Goal: Information Seeking & Learning: Check status

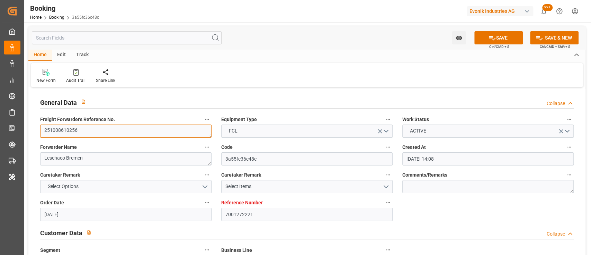
click at [176, 129] on textarea "251008610256" at bounding box center [126, 130] width 172 height 13
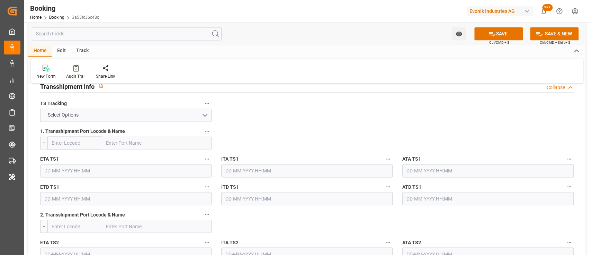
scroll to position [729, 0]
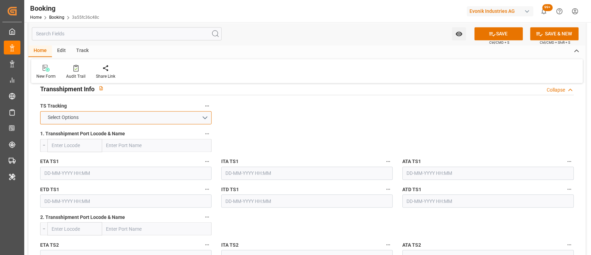
drag, startPoint x: 205, startPoint y: 118, endPoint x: 197, endPoint y: 131, distance: 14.6
click at [63, 115] on span "Select Options" at bounding box center [63, 117] width 38 height 7
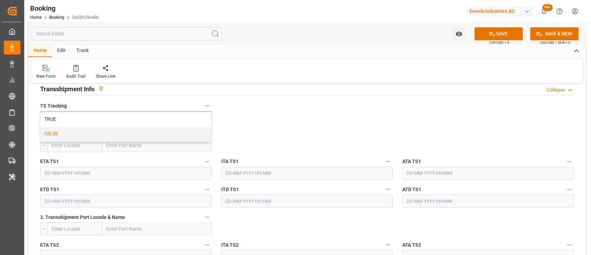
click at [53, 127] on div "FALSE" at bounding box center [126, 133] width 171 height 15
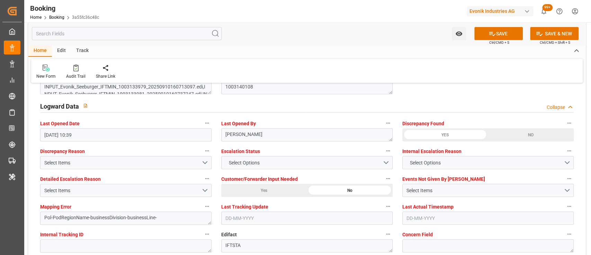
scroll to position [1242, 0]
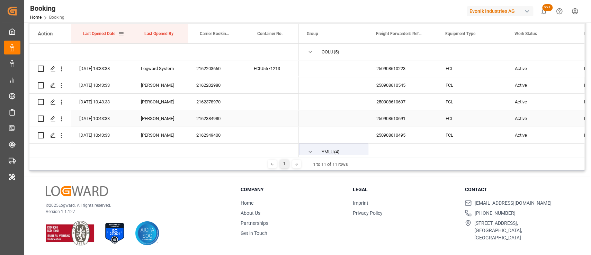
scroll to position [383, 0]
click at [207, 67] on div "2162203660" at bounding box center [217, 68] width 58 height 16
click at [62, 72] on icon "open menu" at bounding box center [61, 68] width 7 height 7
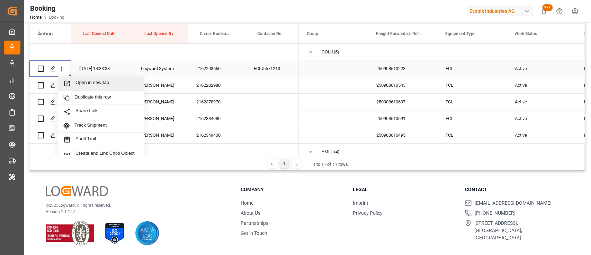
click at [91, 80] on span "Open in new tab" at bounding box center [107, 83] width 63 height 7
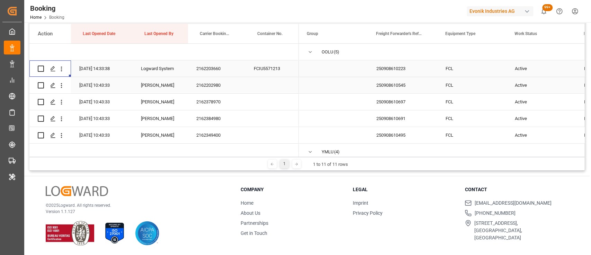
click at [213, 88] on div "2162202980" at bounding box center [217, 85] width 58 height 16
click at [213, 99] on div "2162378970" at bounding box center [217, 102] width 58 height 16
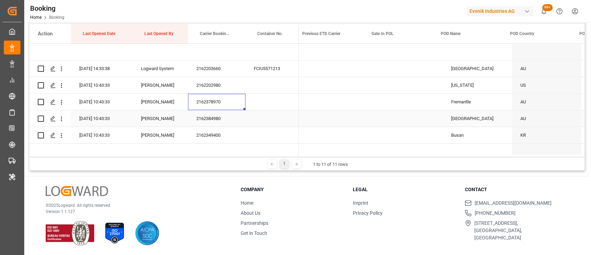
scroll to position [0, 2943]
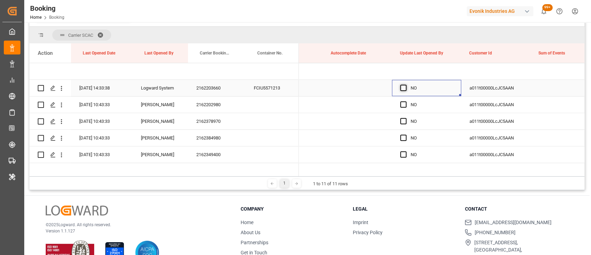
click at [403, 87] on span "Press SPACE to select this row." at bounding box center [404, 88] width 6 height 6
click at [406, 85] on input "Press SPACE to select this row." at bounding box center [406, 85] width 0 height 0
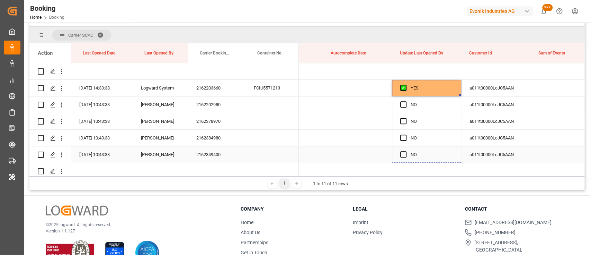
drag, startPoint x: 460, startPoint y: 94, endPoint x: 459, endPoint y: 151, distance: 57.2
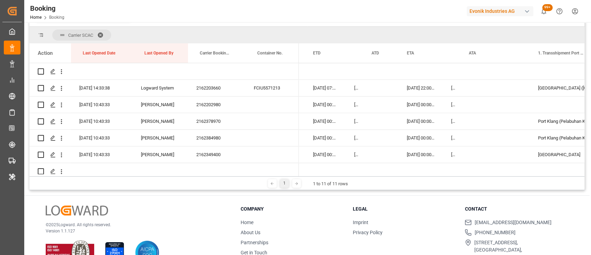
click at [550, 207] on h3 "Contact" at bounding box center [517, 208] width 104 height 7
click at [552, 203] on div "© 2025 Logward. All rights reserved. Version 1.1.127 Company Home About Us Part…" at bounding box center [307, 234] width 566 height 79
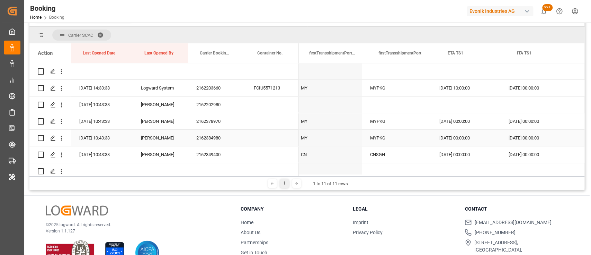
scroll to position [0, 6961]
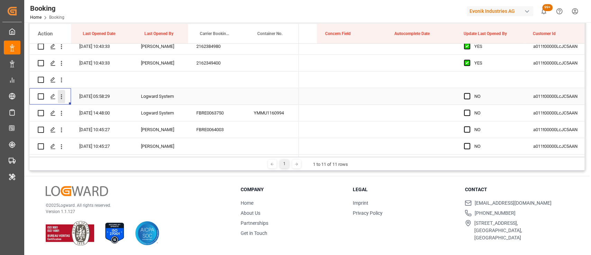
click at [60, 96] on icon "open menu" at bounding box center [61, 96] width 7 height 7
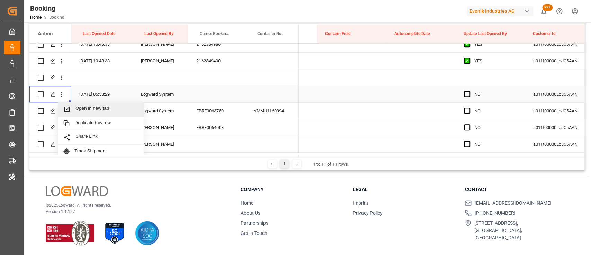
click at [88, 108] on span "Open in new tab" at bounding box center [107, 108] width 63 height 7
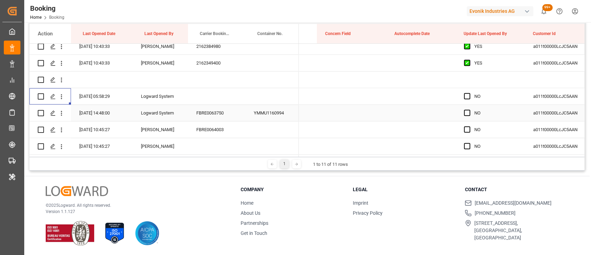
click at [213, 112] on div "FBRE0063750" at bounding box center [217, 113] width 58 height 16
click at [465, 94] on span "Press SPACE to select this row." at bounding box center [467, 96] width 6 height 6
click at [470, 93] on input "Press SPACE to select this row." at bounding box center [470, 93] width 0 height 0
drag, startPoint x: 523, startPoint y: 100, endPoint x: 521, endPoint y: 138, distance: 37.4
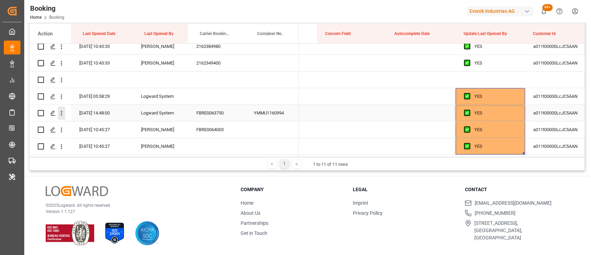
click at [60, 109] on icon "open menu" at bounding box center [61, 112] width 7 height 7
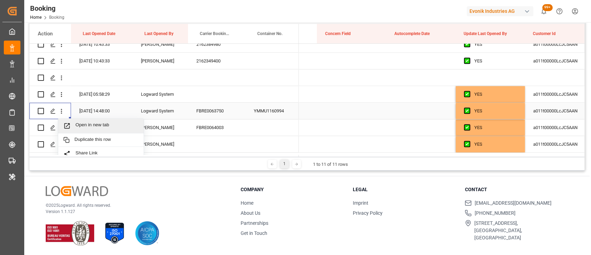
click at [103, 126] on span "Open in new tab" at bounding box center [107, 125] width 63 height 7
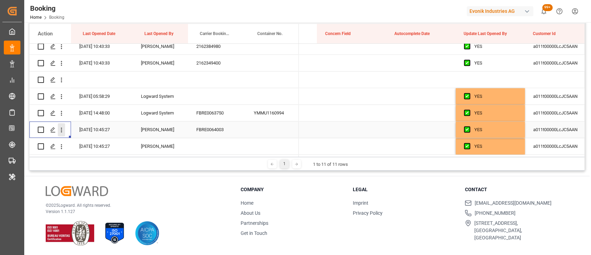
click at [61, 133] on button "open menu" at bounding box center [61, 129] width 7 height 13
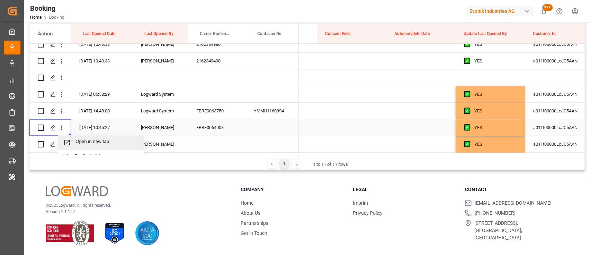
click at [88, 141] on span "Open in new tab" at bounding box center [107, 142] width 63 height 7
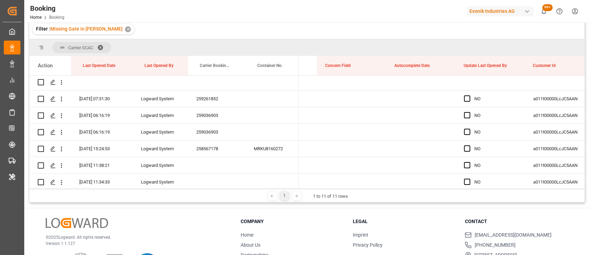
scroll to position [70, 0]
click at [214, 102] on div "259261852" at bounding box center [217, 99] width 58 height 16
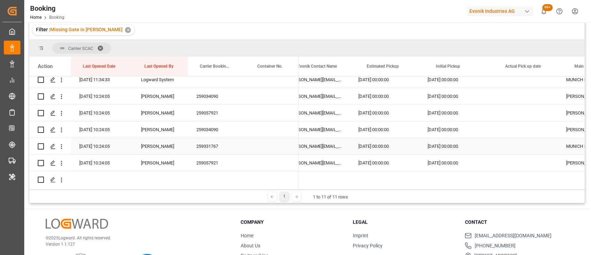
scroll to position [0, 6313]
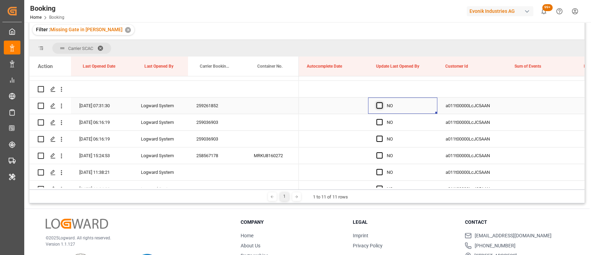
click at [379, 102] on span "Press SPACE to select this row." at bounding box center [380, 105] width 6 height 6
click at [382, 102] on input "Press SPACE to select this row." at bounding box center [382, 102] width 0 height 0
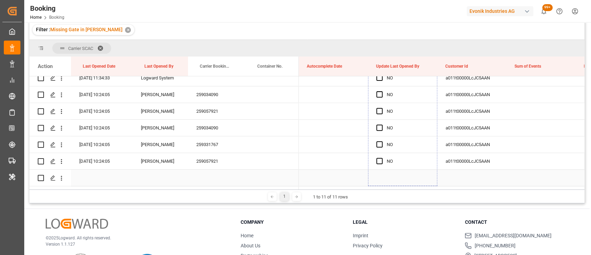
drag, startPoint x: 437, startPoint y: 112, endPoint x: 417, endPoint y: 170, distance: 61.7
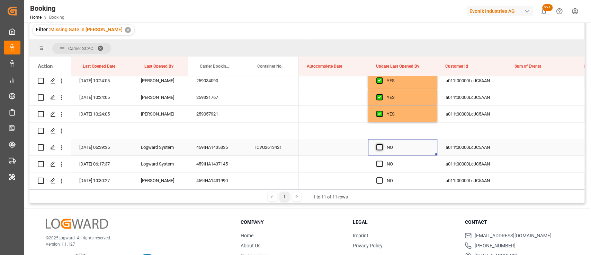
click at [382, 148] on span "Press SPACE to select this row." at bounding box center [380, 147] width 6 height 6
click at [382, 144] on input "Press SPACE to select this row." at bounding box center [382, 144] width 0 height 0
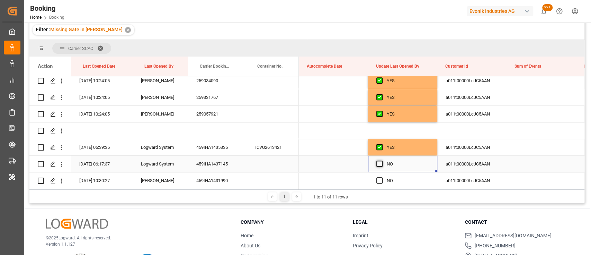
click at [378, 162] on span "Press SPACE to select this row." at bounding box center [380, 163] width 6 height 6
click at [382, 160] on input "Press SPACE to select this row." at bounding box center [382, 160] width 0 height 0
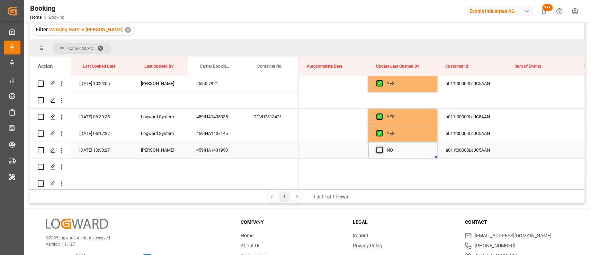
click at [378, 148] on span "Press SPACE to select this row." at bounding box center [380, 150] width 6 height 6
click at [382, 147] on input "Press SPACE to select this row." at bounding box center [382, 147] width 0 height 0
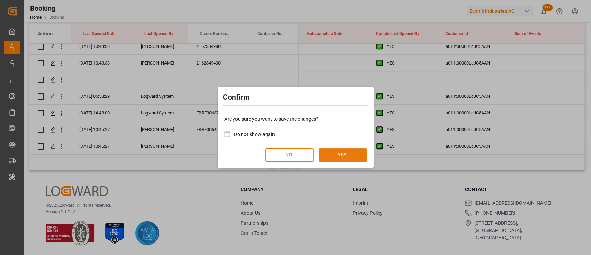
click at [343, 159] on button "YES" at bounding box center [343, 154] width 49 height 13
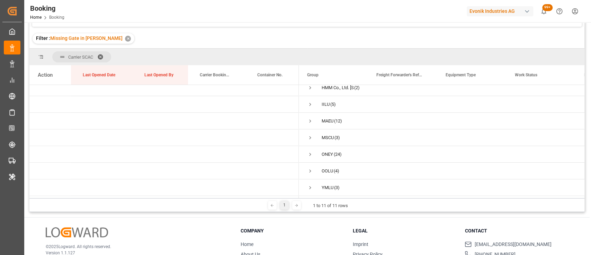
scroll to position [61, 0]
click at [103, 56] on span at bounding box center [102, 57] width 11 height 6
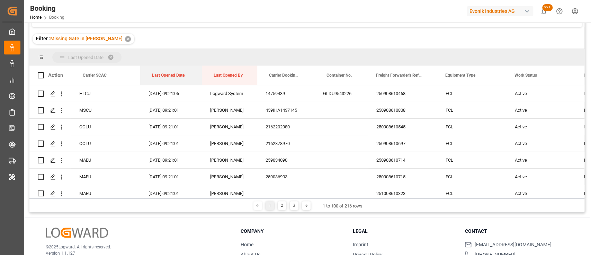
drag, startPoint x: 161, startPoint y: 81, endPoint x: 150, endPoint y: 61, distance: 23.0
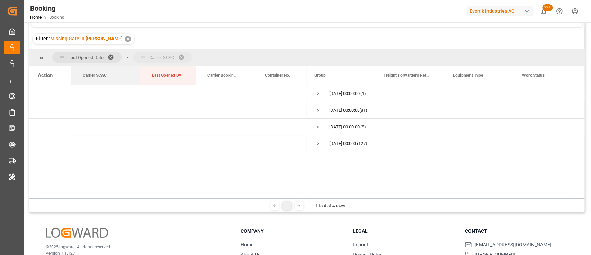
drag, startPoint x: 98, startPoint y: 78, endPoint x: 137, endPoint y: 60, distance: 43.2
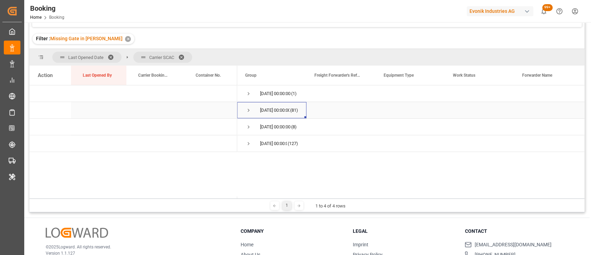
click at [249, 110] on span "Press SPACE to select this row." at bounding box center [249, 110] width 6 height 6
click at [248, 111] on span "Press SPACE to select this row." at bounding box center [249, 110] width 6 height 6
click at [248, 124] on span "Press SPACE to select this row." at bounding box center [249, 127] width 6 height 6
click at [246, 125] on span "Press SPACE to select this row." at bounding box center [249, 127] width 6 height 6
click at [250, 90] on span "Press SPACE to select this row." at bounding box center [249, 93] width 6 height 6
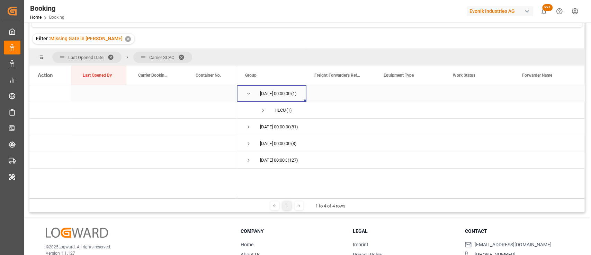
click at [250, 90] on span "Press SPACE to select this row." at bounding box center [249, 93] width 6 height 6
click at [131, 220] on div "© 2025 Logward. All rights reserved. Version 1.1.127 Company Home About Us Part…" at bounding box center [307, 257] width 566 height 79
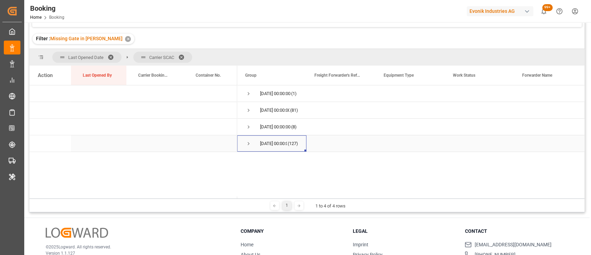
click at [247, 144] on span "Press SPACE to select this row." at bounding box center [249, 143] width 6 height 6
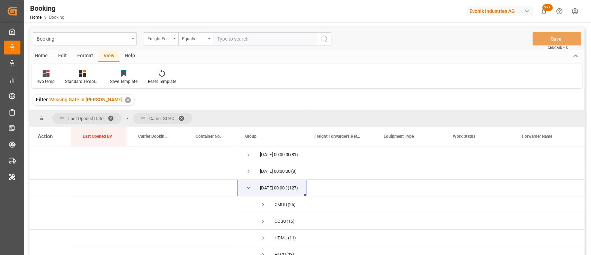
click at [85, 54] on div "Format" at bounding box center [85, 56] width 26 height 12
click at [52, 79] on div "Filter Rows" at bounding box center [47, 81] width 20 height 6
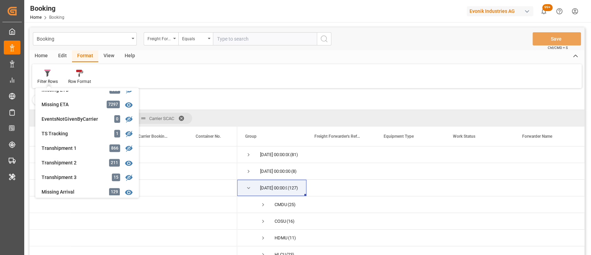
scroll to position [185, 0]
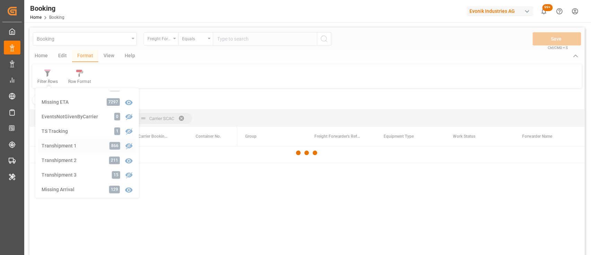
click at [56, 147] on div "Booking Freight Forwarder's Reference No. Equals Save Ctrl/CMD + S Home Edit Fo…" at bounding box center [306, 150] width 555 height 246
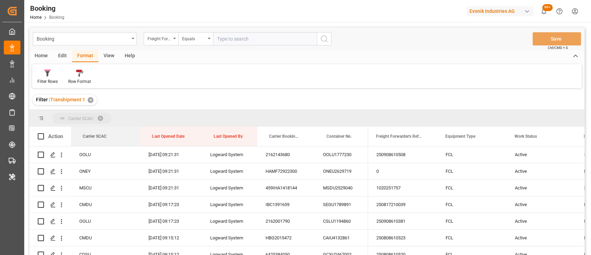
drag, startPoint x: 101, startPoint y: 134, endPoint x: 87, endPoint y: 113, distance: 25.4
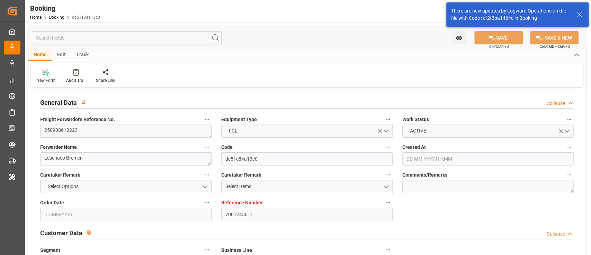
type input "7001245611"
type input "9943267"
type input "OOCL"
type input "Orient Overseas Container Line Ltd"
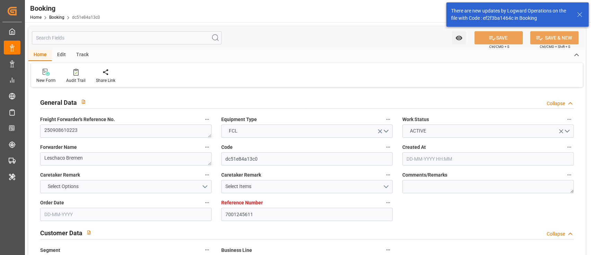
type input "NLRTM"
type input "AUBNE"
type input "MYPKG"
type input "NLRTM"
type input "AUBNE"
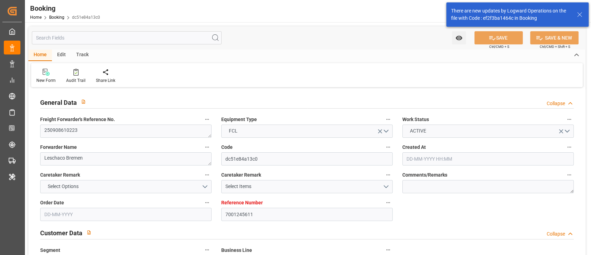
type input "9484003"
type input "11-08-2025 12:25"
type input "[DATE]"
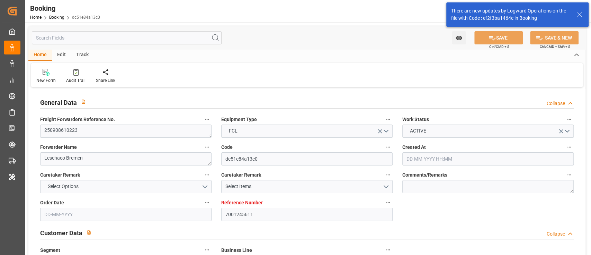
type input "08-09-2025 00:00"
type input "[DATE]"
type input "24-09-2025 07:00"
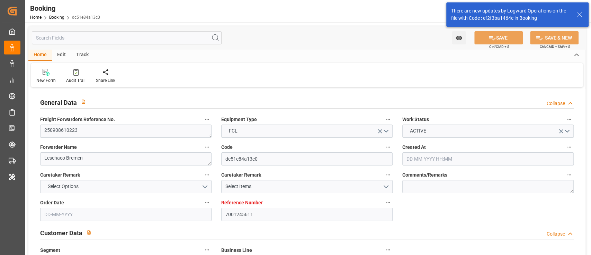
type input "16-09-2025 00:00"
type input "03-11-2025 22:00"
type input "02-11-2025 00:00"
type input "26-10-2025 10:00"
type input "24-10-2025 00:00"
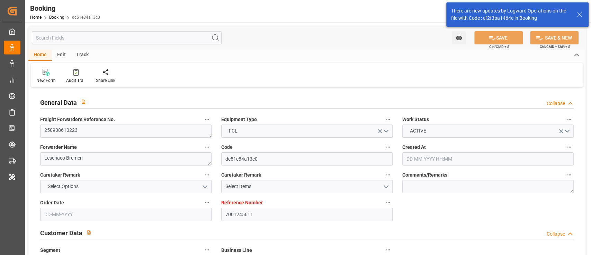
type input "21-10-2025 14:00"
type input "04-11-2025 00:00"
type input "[DATE]"
type input "14-09-2025 14:33"
type input "[DATE]"
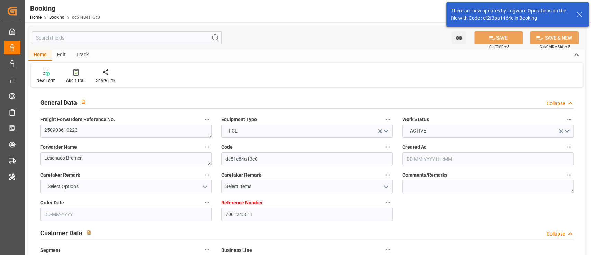
type input "24-09-2025 07:00"
type input "26-10-2025 10:00"
type input "26-10-2025 19:02"
type input "21-10-2025 14:00"
type input "03-11-2025 22:00"
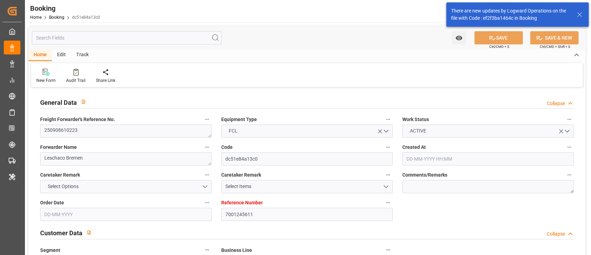
type input "04-11-2025 13:04"
type input "08-11-2025 13:04"
type input "05-11-2025 00:00"
type input "19-11-2025 00:00"
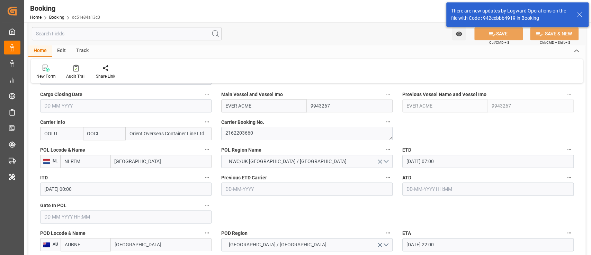
scroll to position [500, 0]
click at [166, 216] on input "text" at bounding box center [126, 215] width 172 height 13
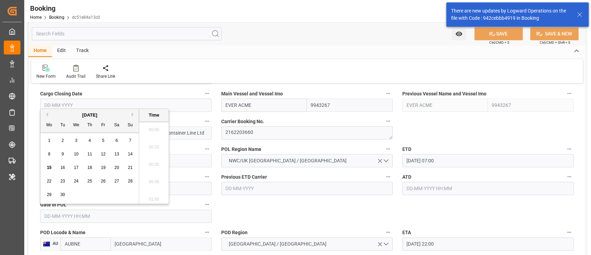
scroll to position [972, 0]
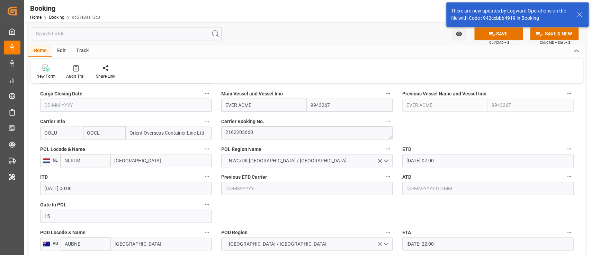
type input "15-09-2025 00:00"
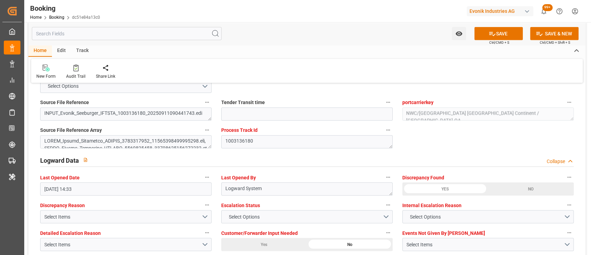
scroll to position [1233, 0]
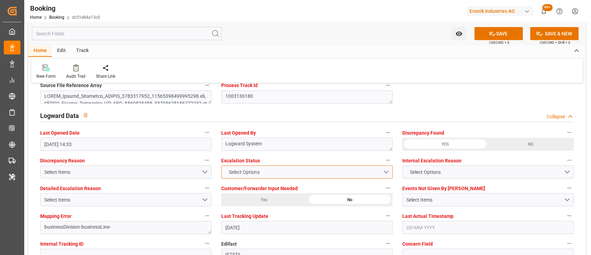
click at [227, 165] on button "Select Options" at bounding box center [307, 171] width 172 height 13
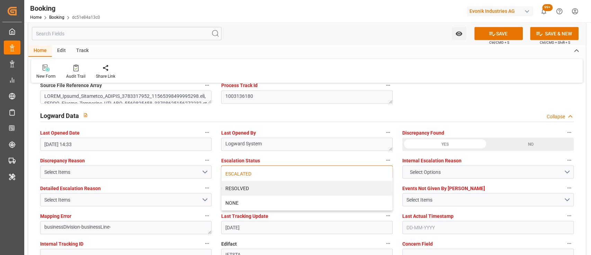
click at [249, 174] on div "ESCALATED" at bounding box center [307, 173] width 171 height 15
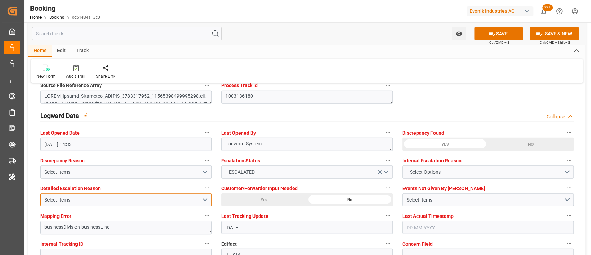
click at [201, 199] on div "Select Items" at bounding box center [122, 199] width 157 height 7
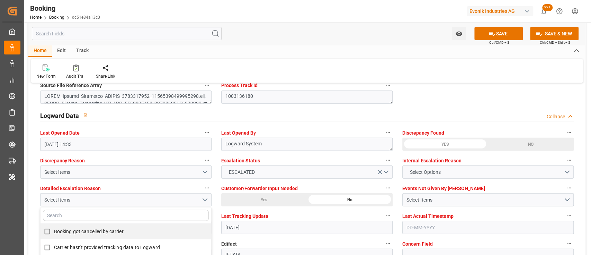
scroll to position [1283, 0]
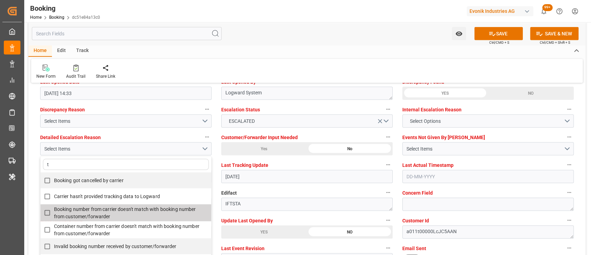
type input "tr"
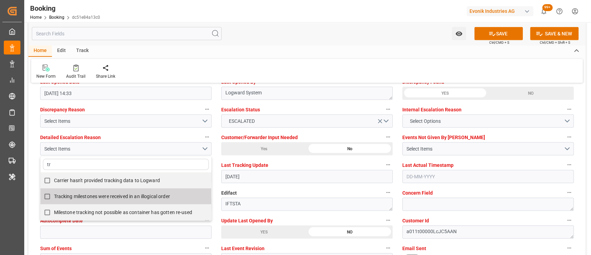
click at [93, 199] on span "Tracking milestones were received in an illogical order" at bounding box center [112, 196] width 116 height 7
checkbox input "true"
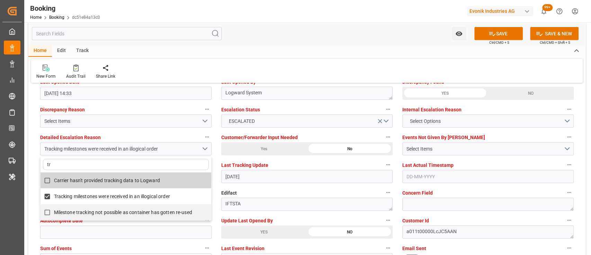
type input "tr"
click at [326, 54] on div "Home Edit Track" at bounding box center [307, 51] width 558 height 12
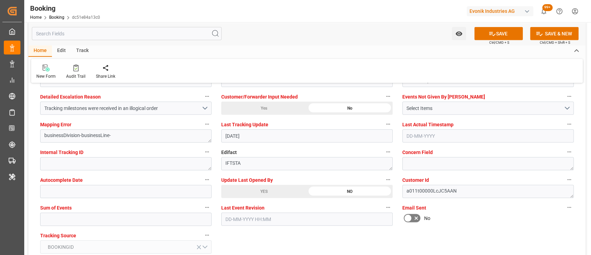
scroll to position [1326, 0]
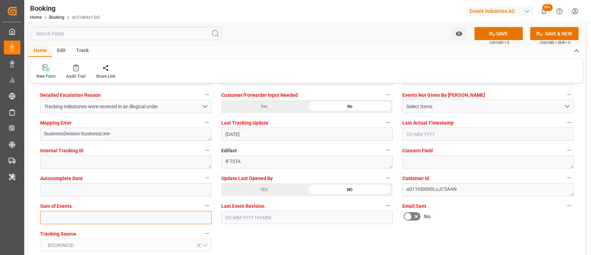
click at [176, 216] on input "text" at bounding box center [126, 217] width 172 height 13
type input "0"
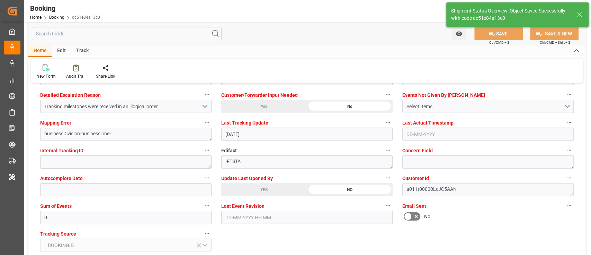
type textarea "[PERSON_NAME]"
type input "15-09-2025 09:03"
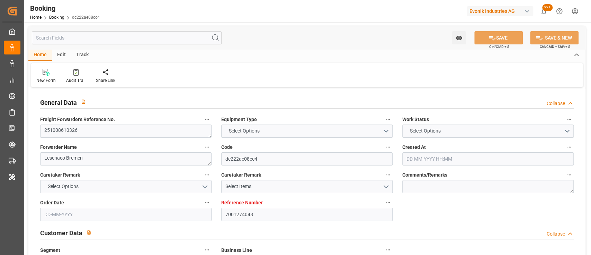
type input "7001274048"
type input "9878515"
type input "[PERSON_NAME]"
type input "[PERSON_NAME] Marine Transport Corp."
type input "EUNWC"
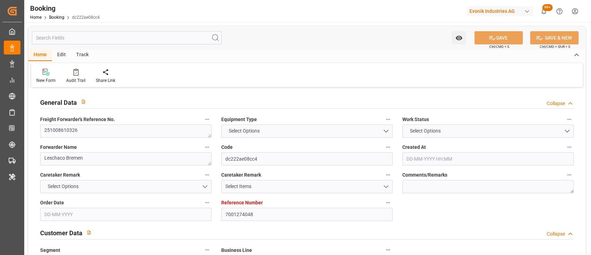
type input "VNCLI"
type input "12-09-2025 08:28"
type input "[DATE]"
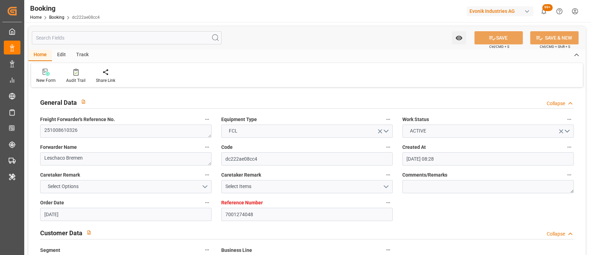
type input "25-09-2025 00:00"
type input "[DATE]"
type input "06-10-2025 00:00"
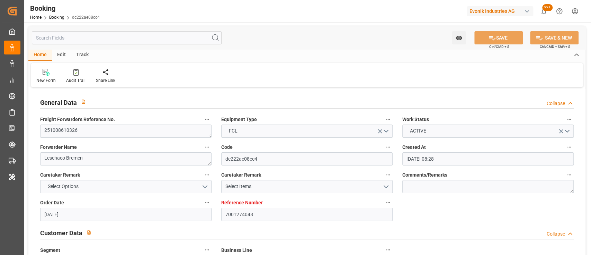
type input "06-10-2025 00:00"
type input "26-11-2025 00:00"
type input "22-11-2025 00:00"
type input "15-09-2025 05:58"
click at [91, 129] on textarea "251008610326" at bounding box center [126, 130] width 172 height 13
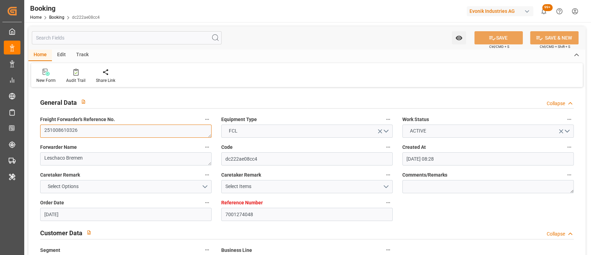
click at [91, 129] on textarea "251008610326" at bounding box center [126, 130] width 172 height 13
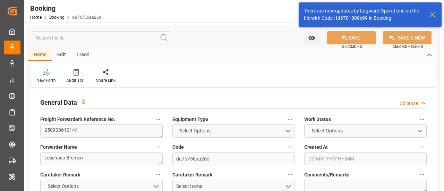
type input "7001242084"
type input "9293820"
type input "[PERSON_NAME]"
type input "[PERSON_NAME] Marine Transport Corp."
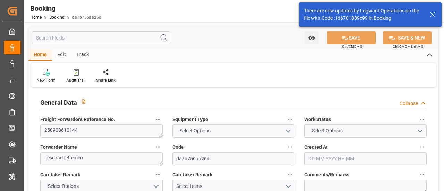
type input "BEANR"
type input "VNCLI"
type input "VNCMT"
type input "BEANR"
type input "06-08-2025 12:15"
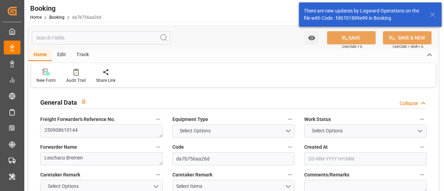
type input "06-08-2025"
type input "10-11-2025"
type input "08-09-2025"
type input "08-09-2025 00:00"
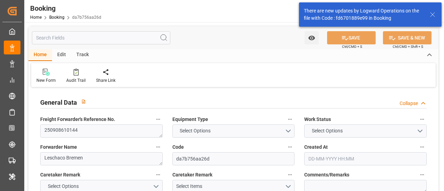
type input "08-09-2025 00:00"
type input "07-08-2025"
type input "13-08-2025"
type input "21-09-2025 01:00"
type input "[DATE] 00:00"
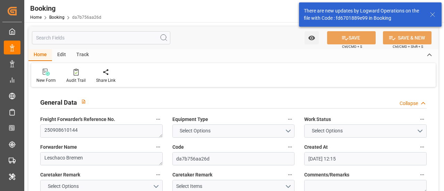
type input "14-09-2025 10:54"
type input "02-11-2025 00:00"
type input "06-11-2025 00:00"
type input "29-10-2025 00:00"
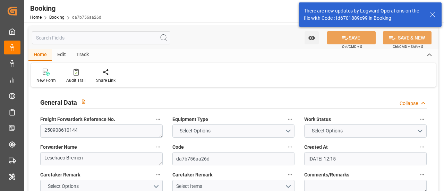
type input "31-10-2025 00:00"
type input "15-08-2025"
type input "15-09-2025 08:50"
type input "15-09-2025"
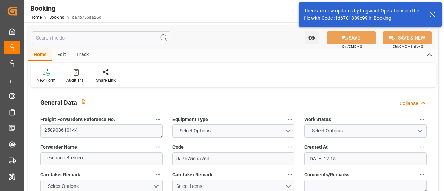
type input "21-09-2025 01:00"
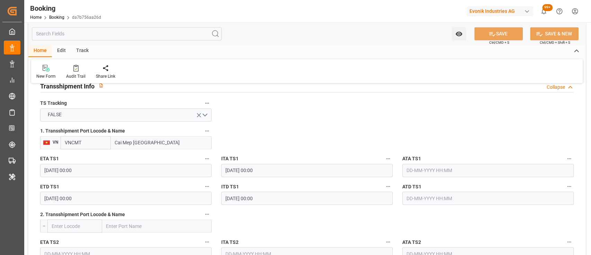
scroll to position [733, 0]
click at [205, 114] on button "FALSE" at bounding box center [126, 114] width 172 height 13
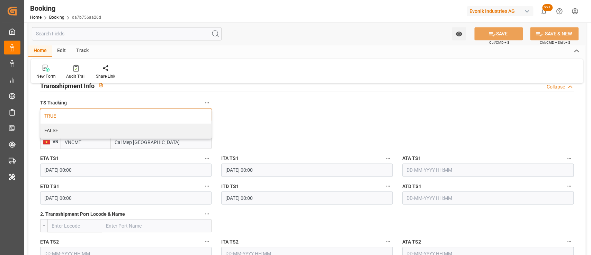
click at [167, 117] on div "TRUE" at bounding box center [126, 116] width 171 height 15
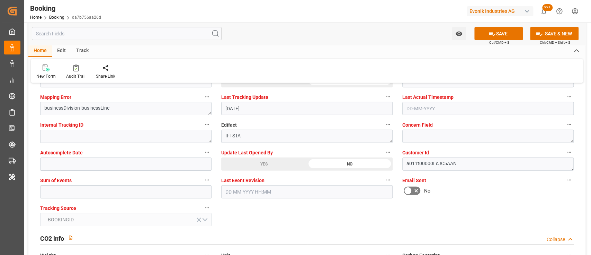
scroll to position [1353, 0]
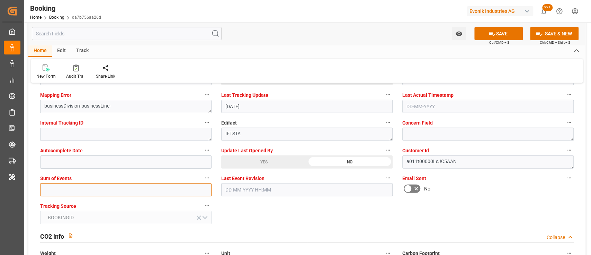
click at [149, 190] on input "text" at bounding box center [126, 189] width 172 height 13
type input "0"
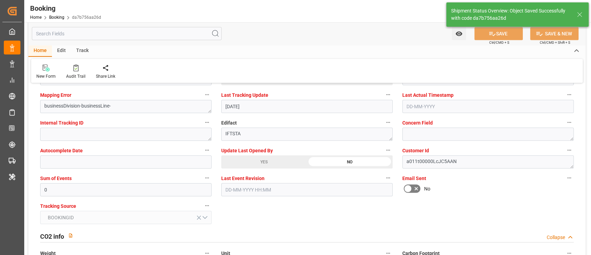
type input "15-09-2025 09:14"
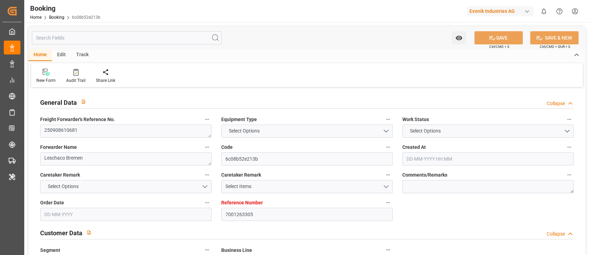
type input "7001263305"
type input "9293820"
type input "[PERSON_NAME]"
type input "[PERSON_NAME] Marine Transport Corp."
type input "BEANR"
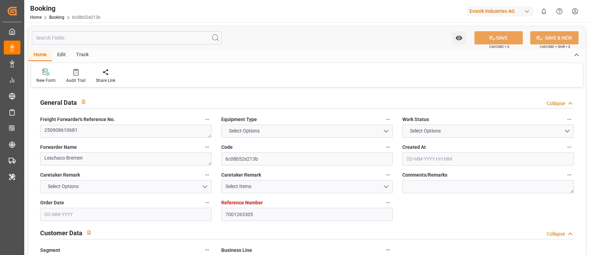
type input "VNCLI"
type input "VNCMT"
type input "[DATE] 08:29"
type input "[DATE]"
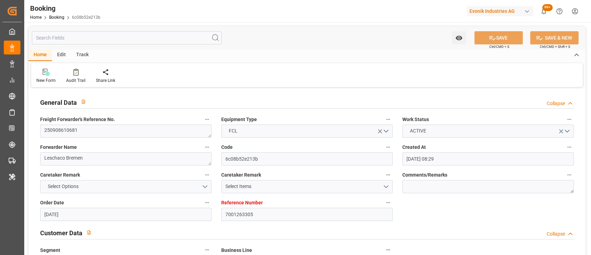
type input "[DATE]"
type input "[DATE] 00:00"
type input "[DATE]"
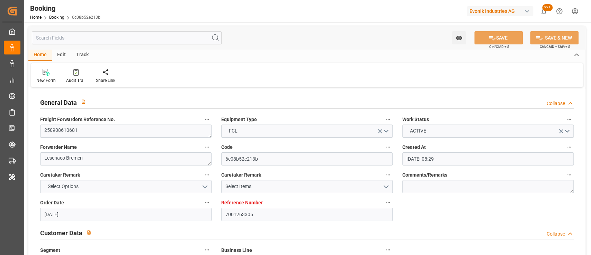
type input "[DATE] 00:00"
type input "21-09-2025 00:00"
type input "16-11-2025 00:00"
type input "05-11-2025 00:00"
type input "12-11-2025 00:00"
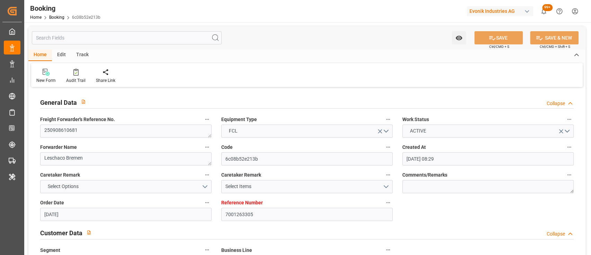
type input "12-11-2025 00:00"
type input "13-11-2025 00:00"
type input "12-09-2025 10:45"
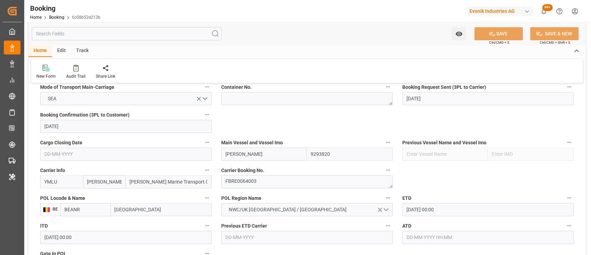
scroll to position [452, 0]
click at [276, 182] on textarea "FBRE0064003" at bounding box center [307, 181] width 172 height 13
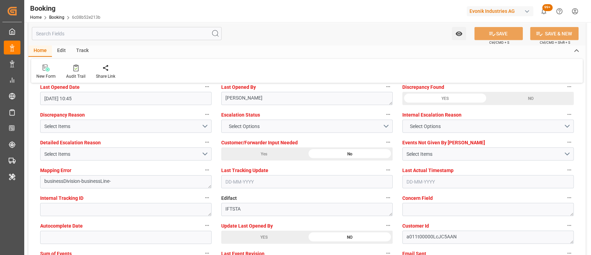
scroll to position [1279, 0]
click at [246, 237] on div "YES" at bounding box center [264, 236] width 86 height 13
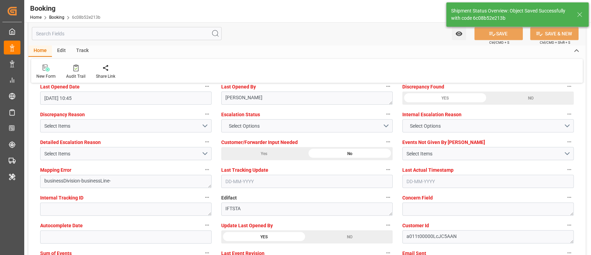
type textarea "shaini ghorai"
type input "15-09-2025 09:16"
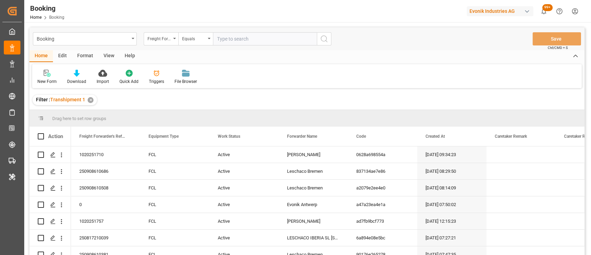
click at [109, 58] on div "View" at bounding box center [108, 56] width 21 height 12
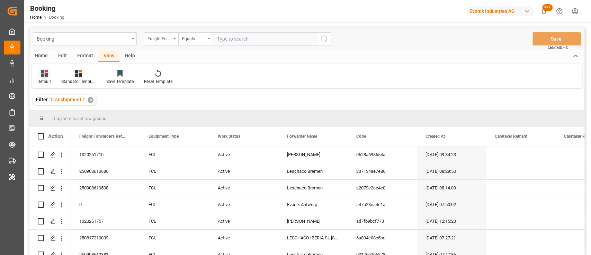
click at [42, 77] on div "Default" at bounding box center [44, 76] width 24 height 15
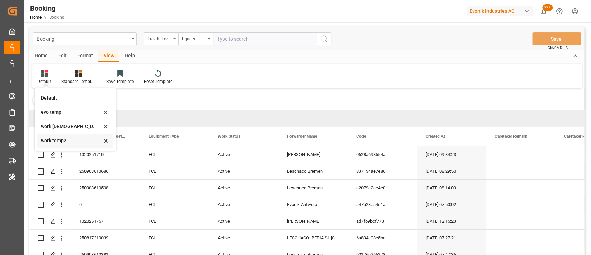
click at [60, 136] on div "work temp2" at bounding box center [75, 140] width 76 height 14
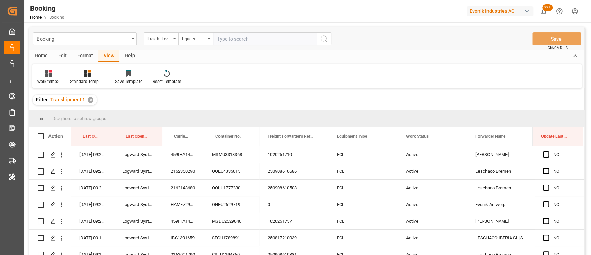
click at [235, 41] on input "text" at bounding box center [265, 38] width 104 height 13
click at [174, 38] on icon "open menu" at bounding box center [174, 38] width 3 height 1
type input "scac"
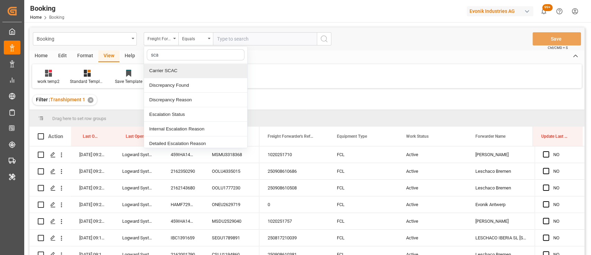
type input "scac"
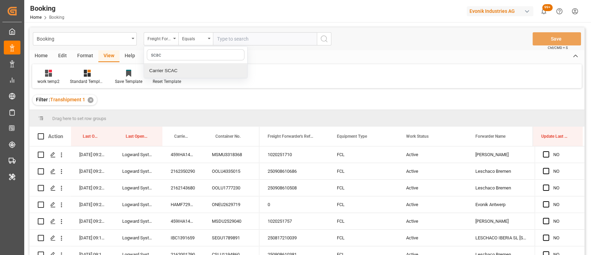
click at [164, 73] on div "Carrier SCAC" at bounding box center [195, 70] width 103 height 15
click at [233, 41] on input "text" at bounding box center [265, 38] width 104 height 13
type input "[PERSON_NAME]"
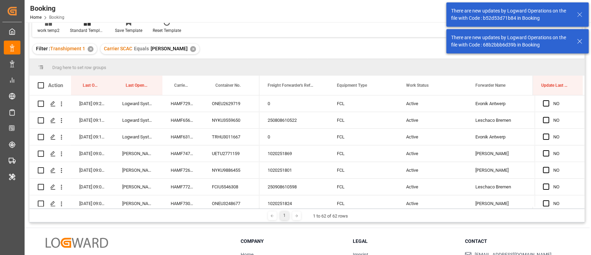
scroll to position [30, 0]
